Goal: Check status: Check status

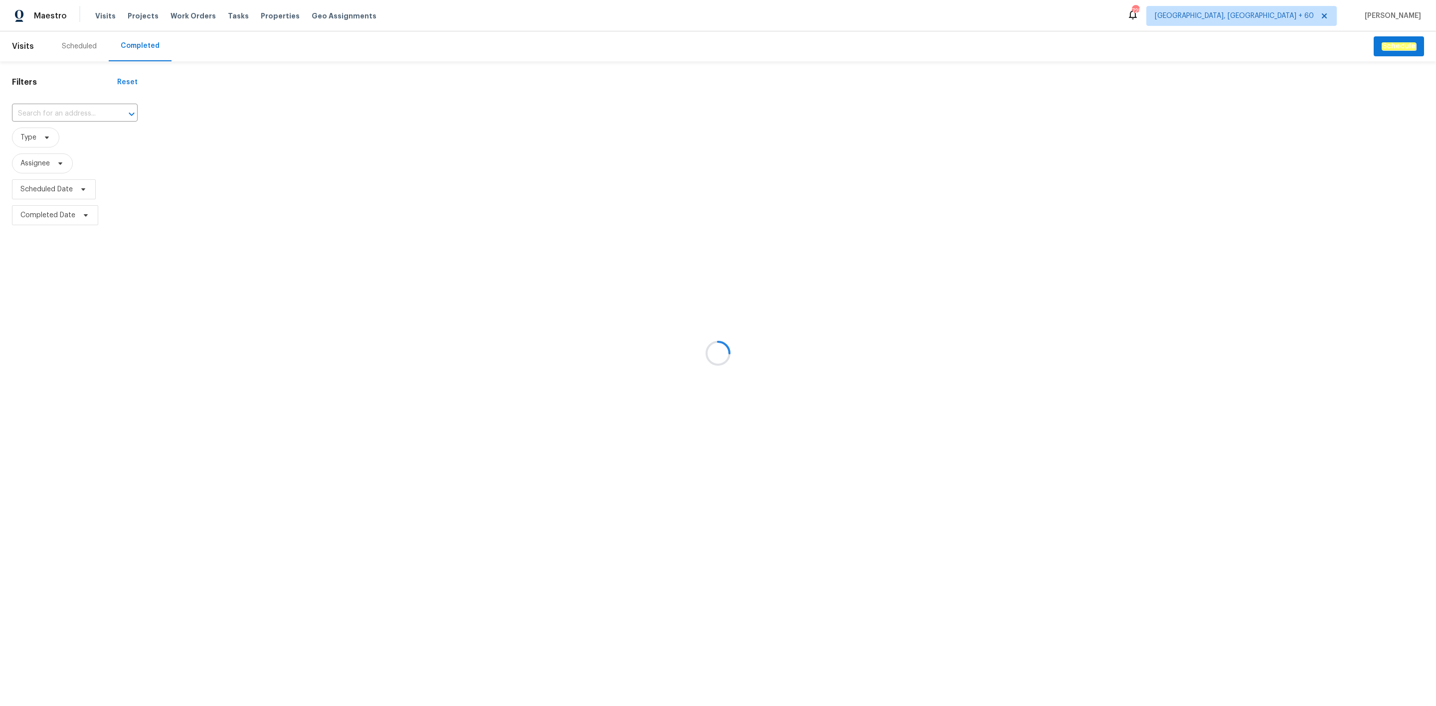
click at [82, 122] on div at bounding box center [718, 353] width 1436 height 706
click at [78, 120] on div at bounding box center [718, 353] width 1436 height 706
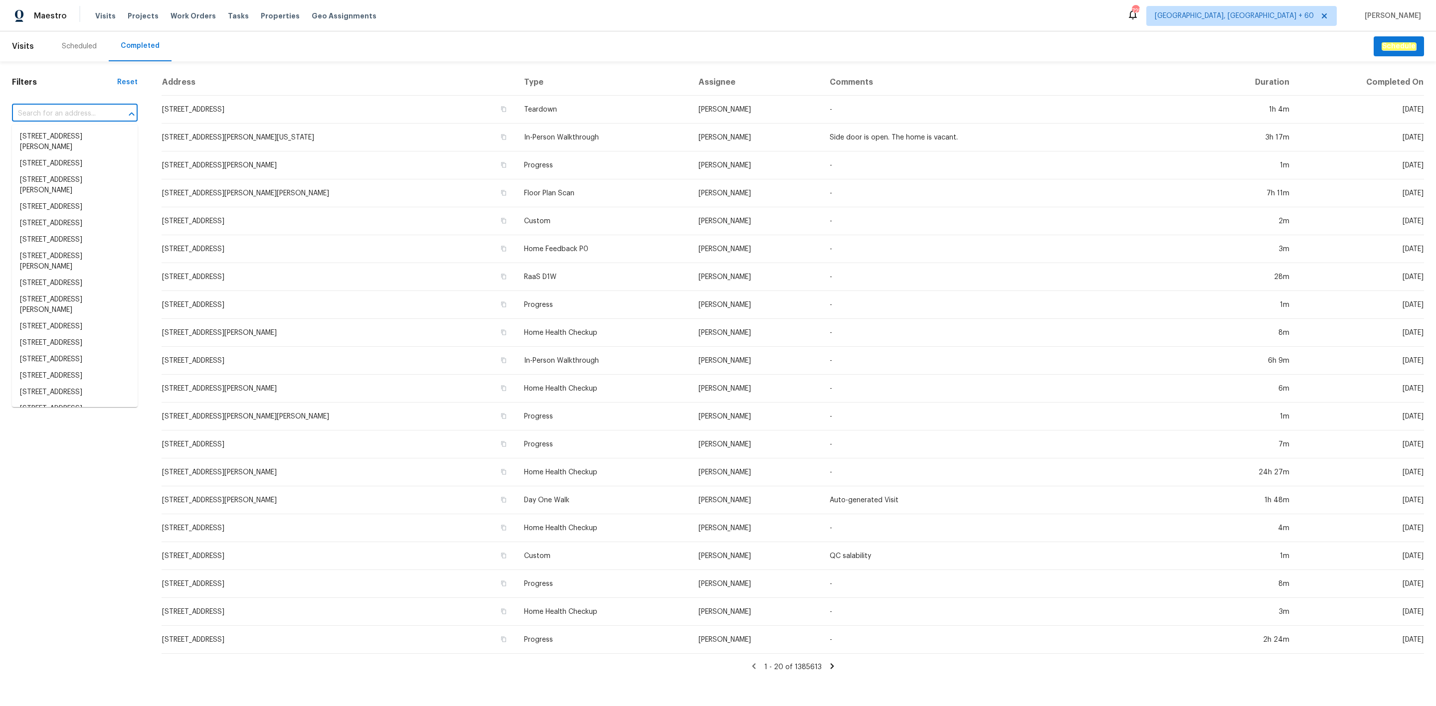
click at [70, 113] on input "text" at bounding box center [61, 113] width 98 height 15
paste input "[STREET_ADDRESS]"
type input "[STREET_ADDRESS]"
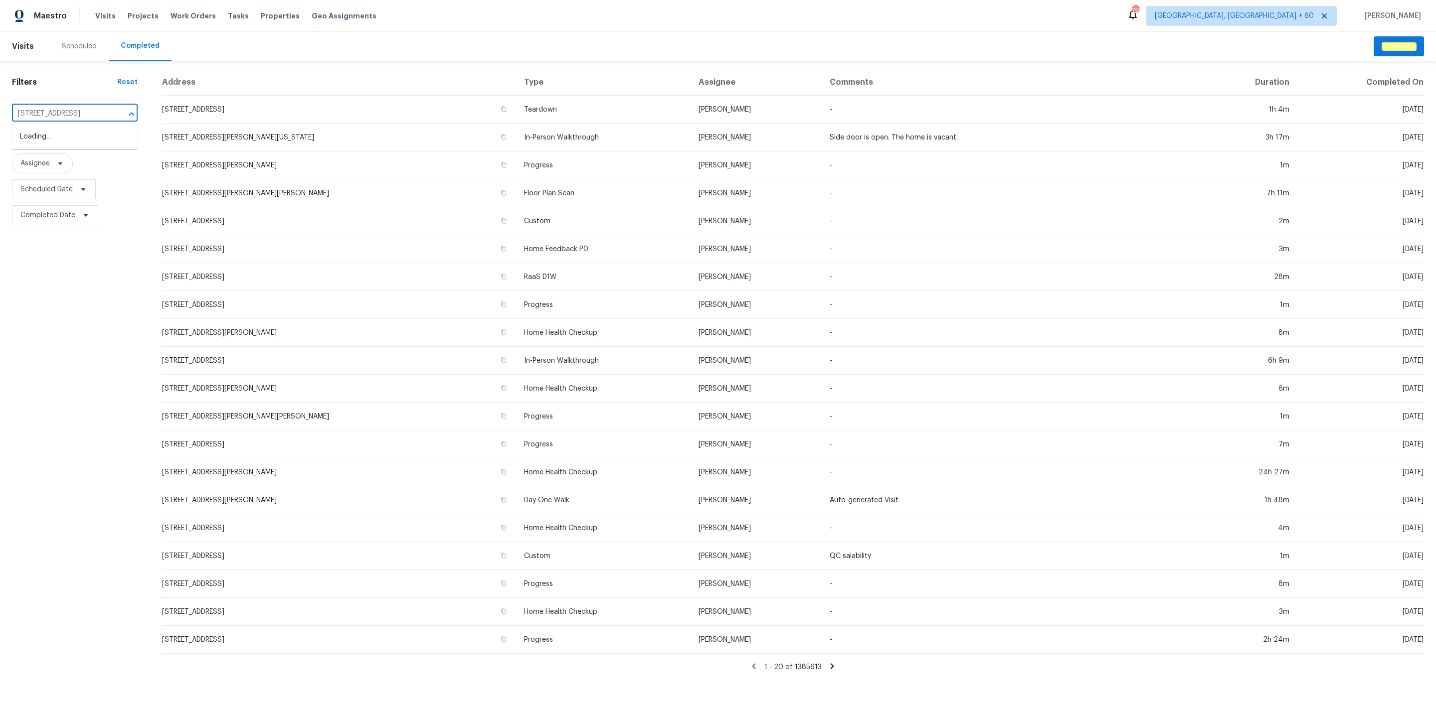
scroll to position [0, 32]
click at [72, 142] on li "[STREET_ADDRESS]" at bounding box center [75, 137] width 126 height 16
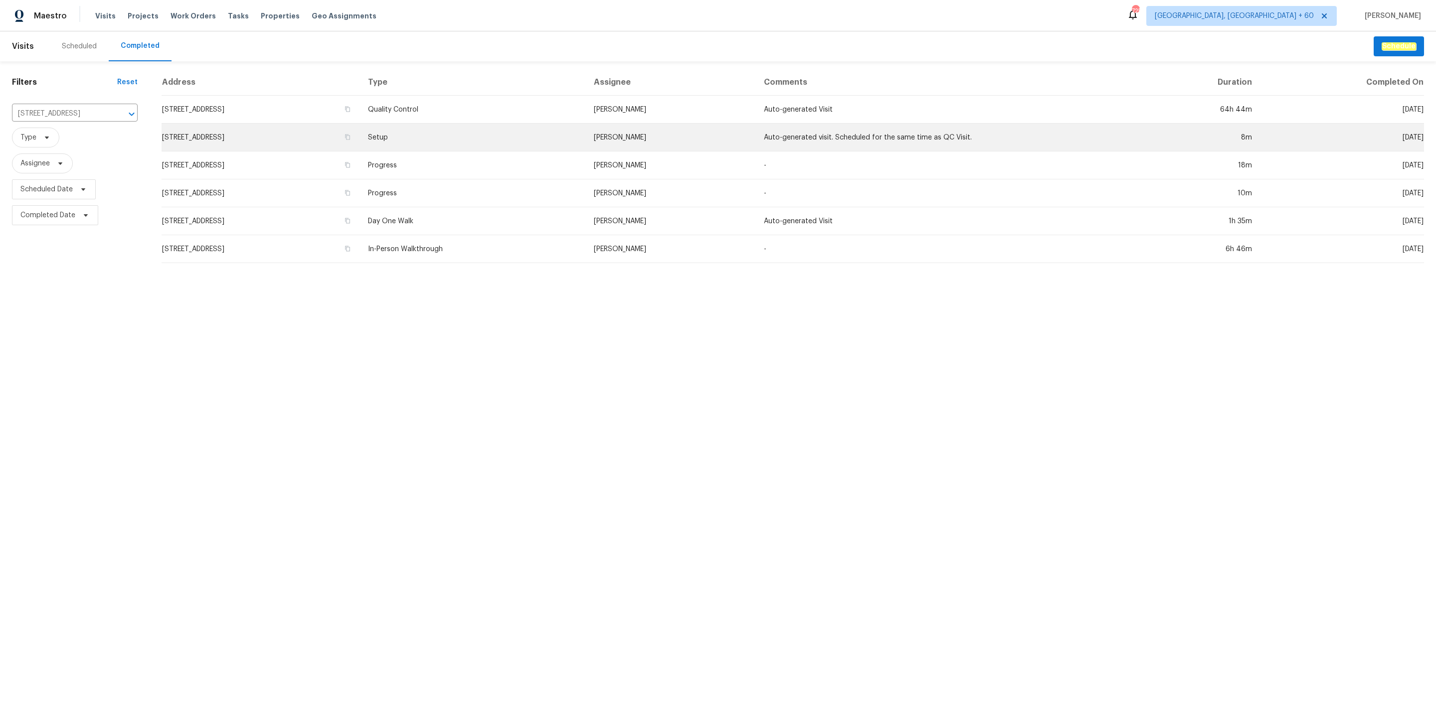
click at [501, 147] on td "Setup" at bounding box center [473, 138] width 226 height 28
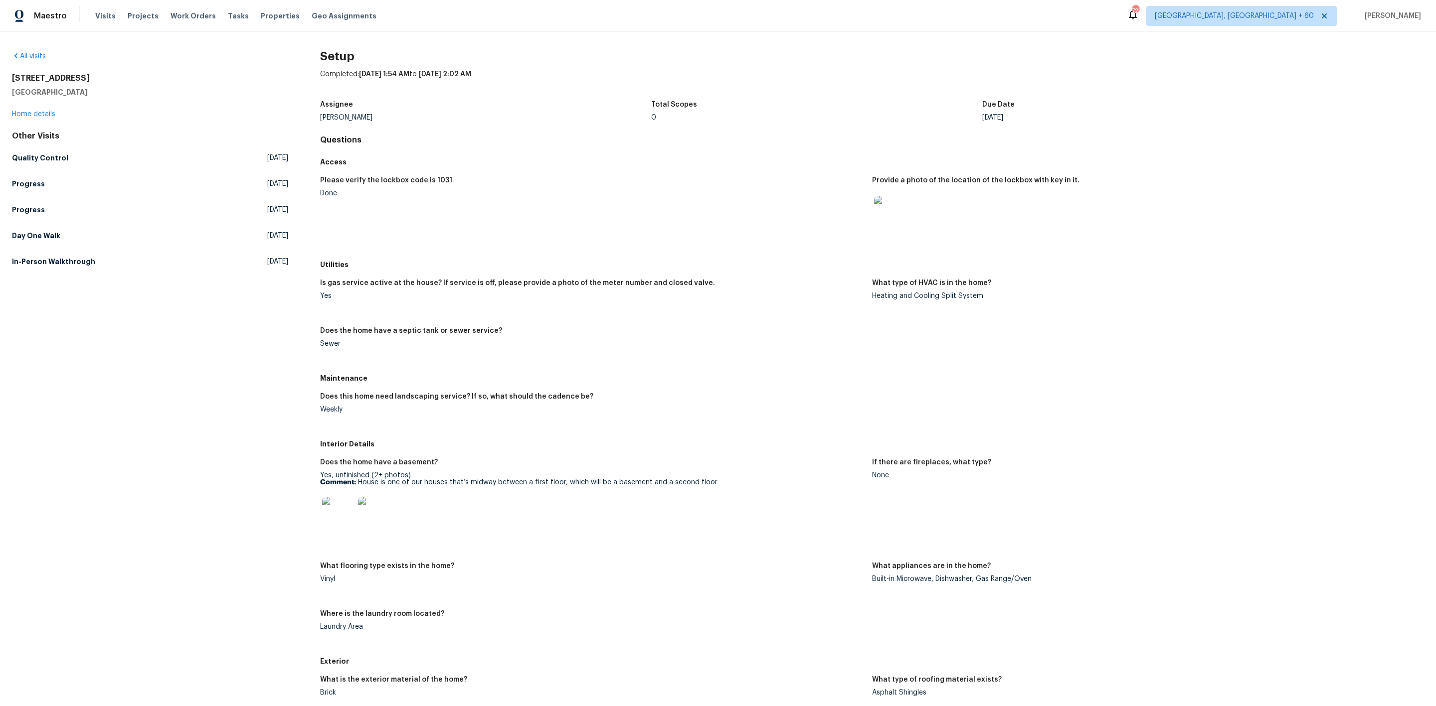
click at [685, 340] on div "Sewer" at bounding box center [592, 343] width 544 height 7
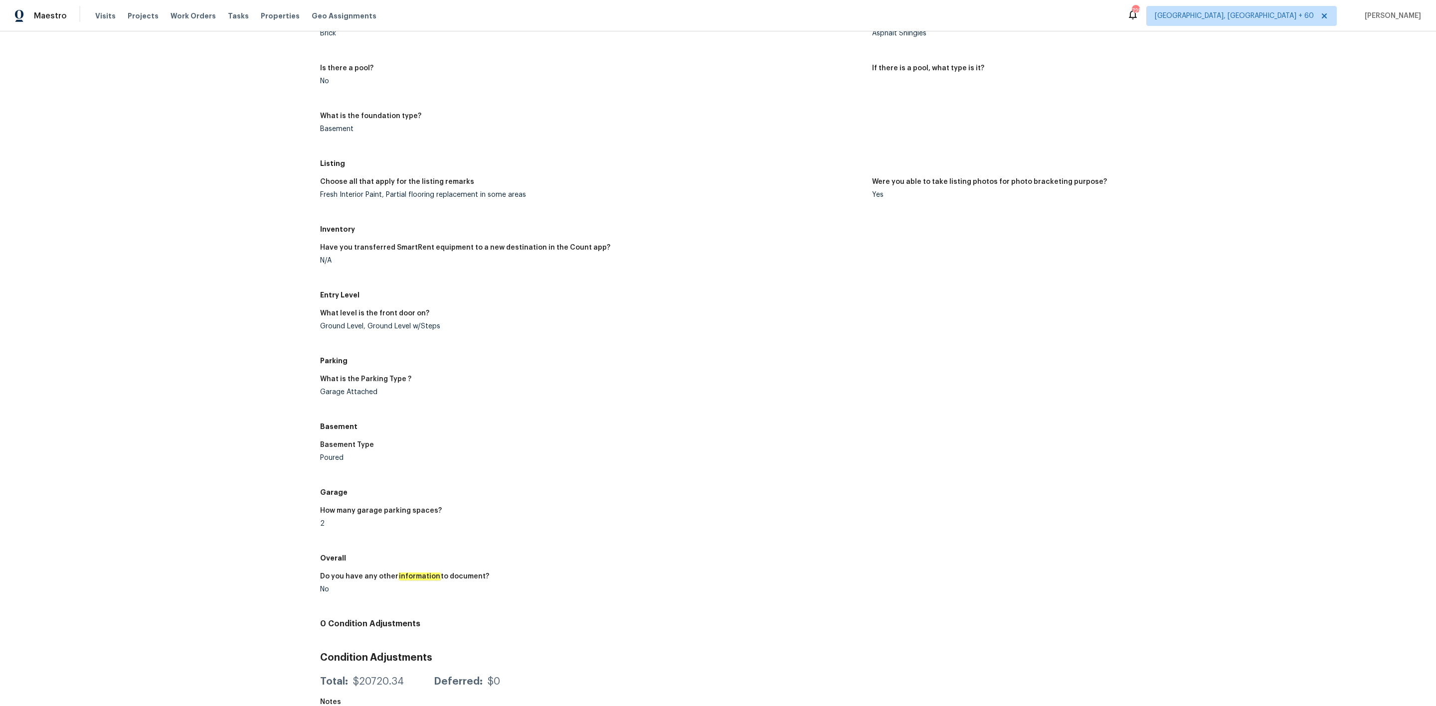
scroll to position [688, 0]
